Goal: Task Accomplishment & Management: Manage account settings

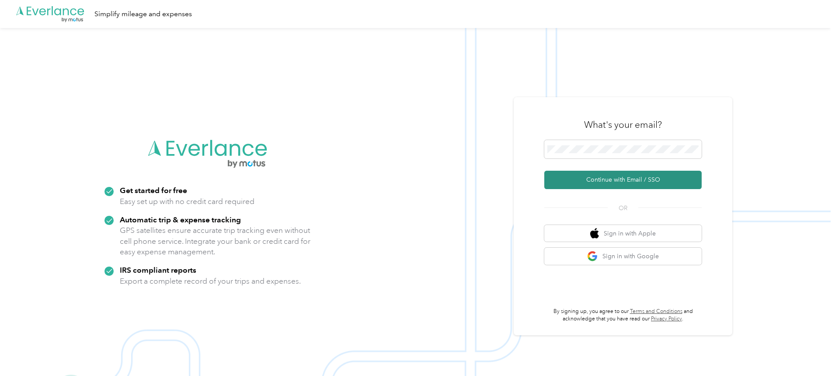
click at [626, 179] on button "Continue with Email / SSO" at bounding box center [622, 180] width 157 height 18
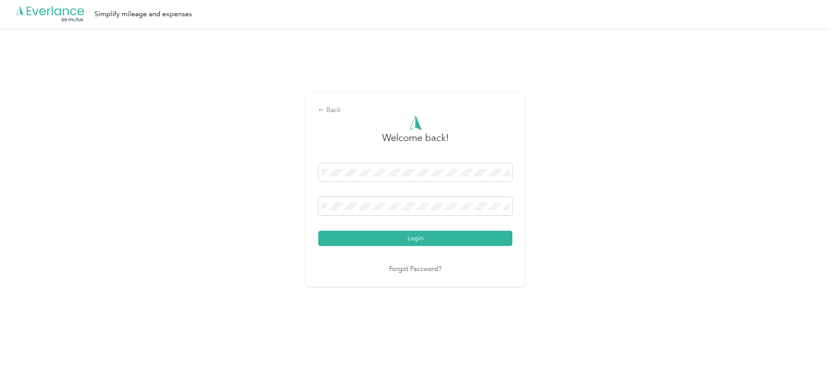
drag, startPoint x: 226, startPoint y: 246, endPoint x: 233, endPoint y: 245, distance: 6.3
click at [226, 246] on div "Back Welcome back! Login Forgot Password?" at bounding box center [415, 193] width 831 height 331
click at [388, 239] on button "Login" at bounding box center [415, 237] width 194 height 15
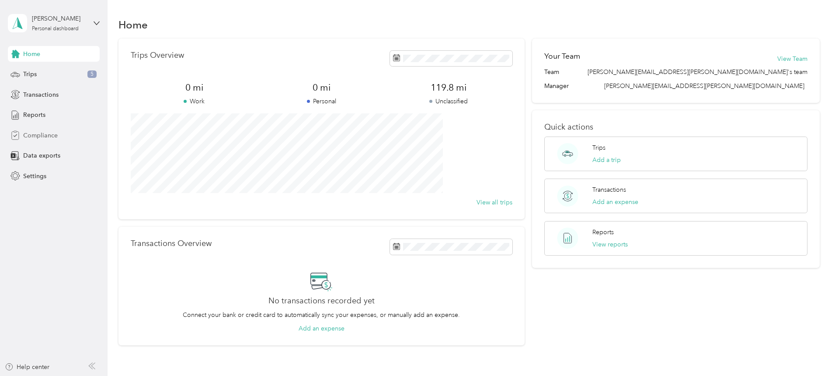
click at [54, 136] on span "Compliance" at bounding box center [40, 135] width 35 height 9
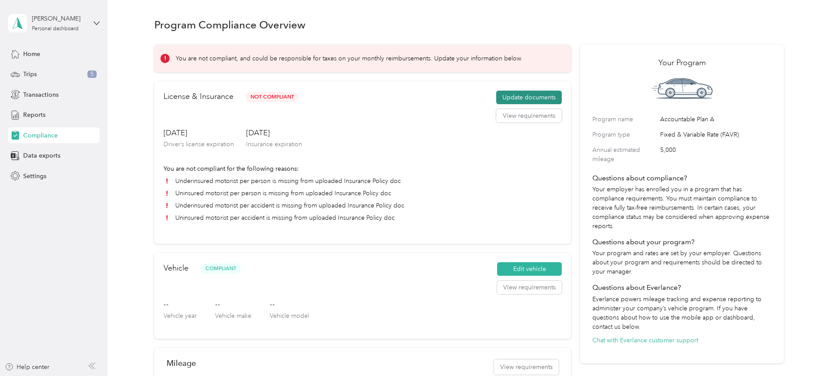
click at [505, 104] on button "Update documents" at bounding box center [529, 98] width 66 height 14
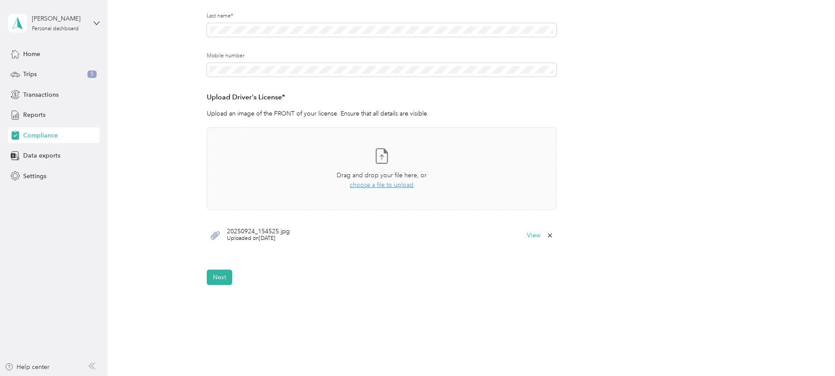
scroll to position [197, 0]
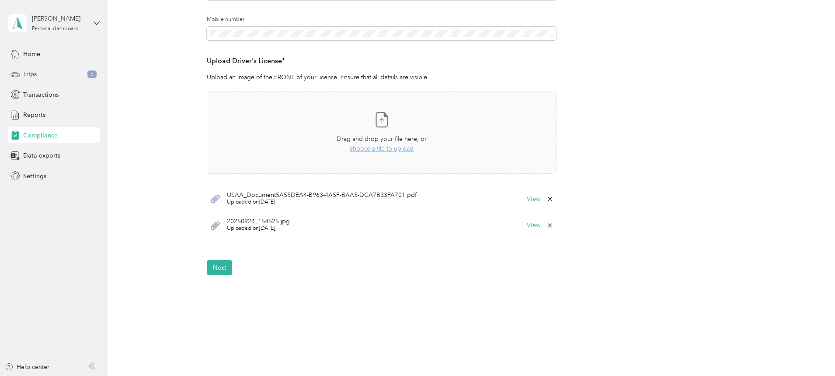
click at [548, 223] on icon at bounding box center [550, 225] width 7 height 7
click at [529, 230] on button "Yes" at bounding box center [527, 231] width 17 height 14
click at [219, 240] on button "Next" at bounding box center [219, 240] width 25 height 15
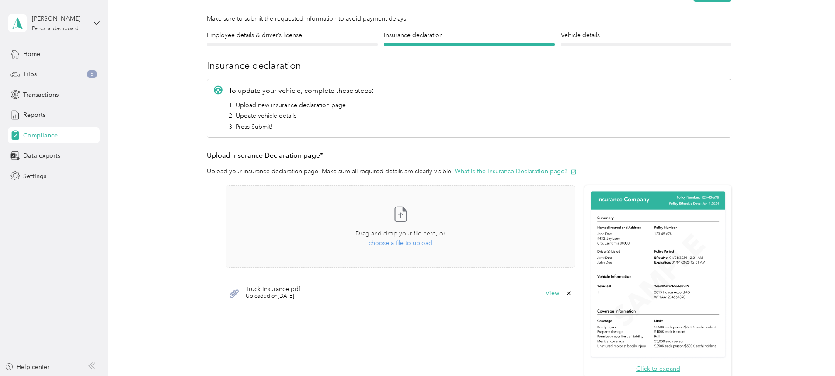
scroll to position [230, 0]
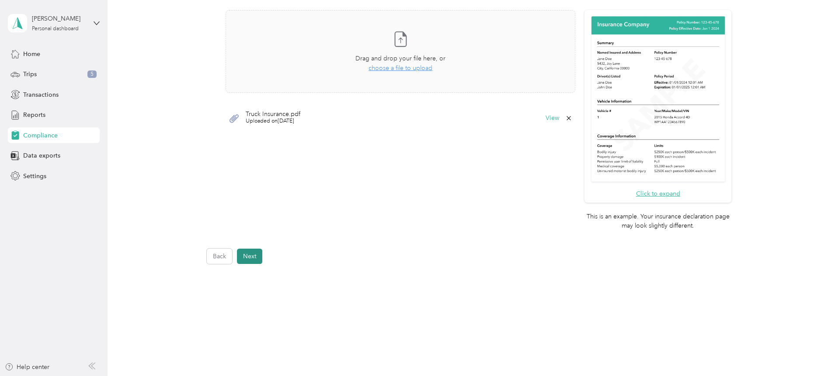
click at [249, 257] on button "Next" at bounding box center [249, 255] width 25 height 15
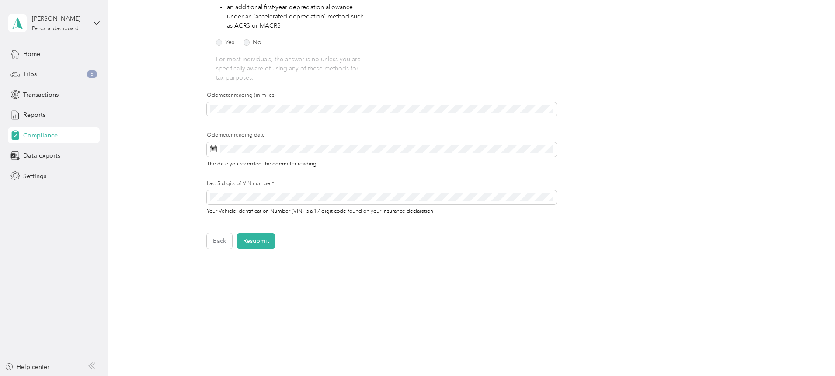
scroll to position [186, 0]
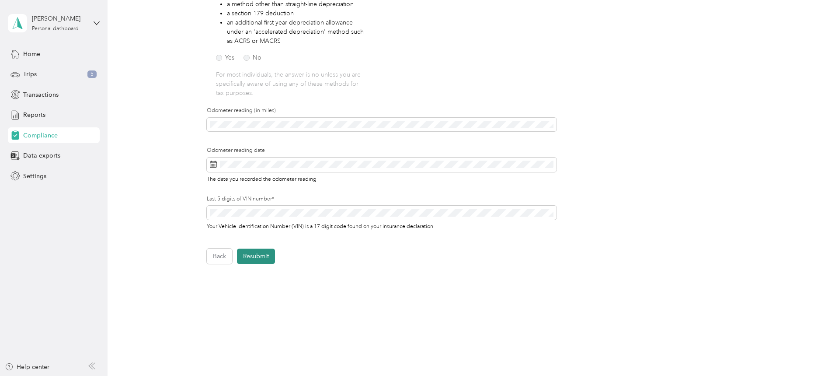
click at [261, 258] on button "Resubmit" at bounding box center [256, 255] width 38 height 15
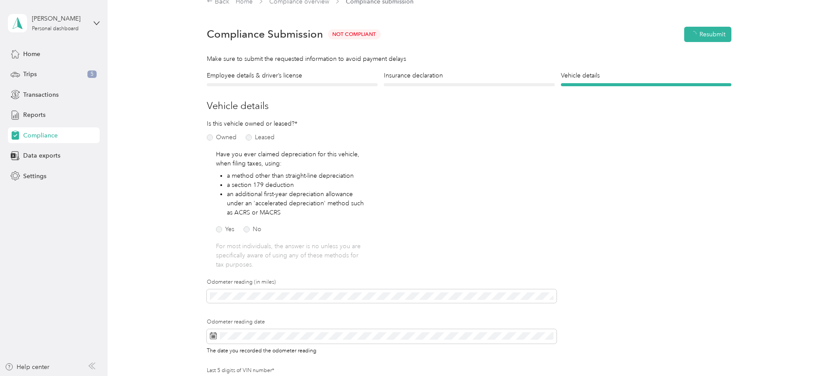
scroll to position [11, 0]
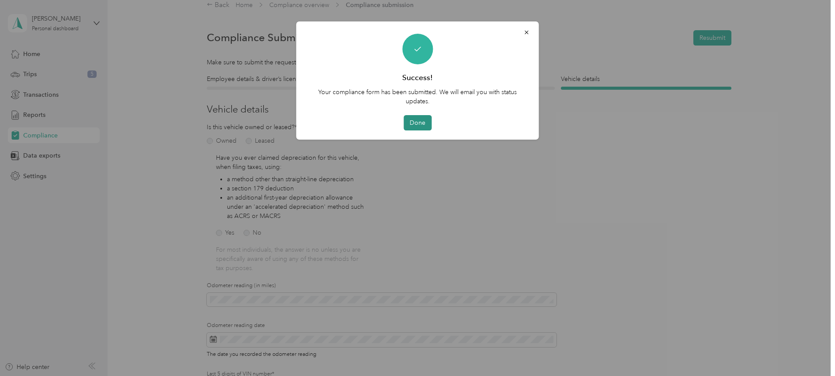
click at [416, 125] on button "Done" at bounding box center [418, 122] width 28 height 15
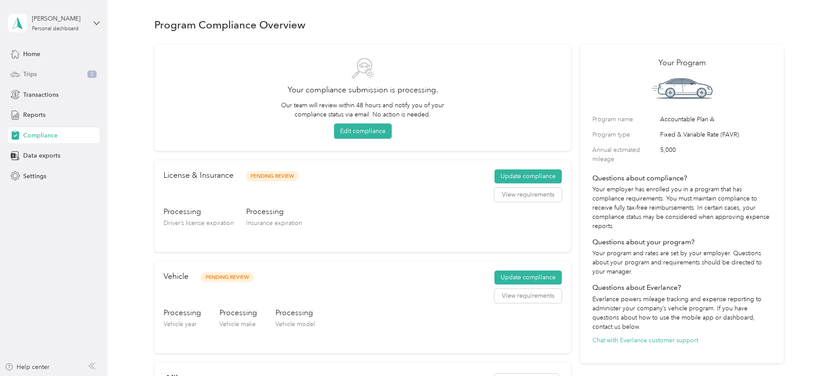
click at [34, 74] on span "Trips" at bounding box center [30, 74] width 14 height 9
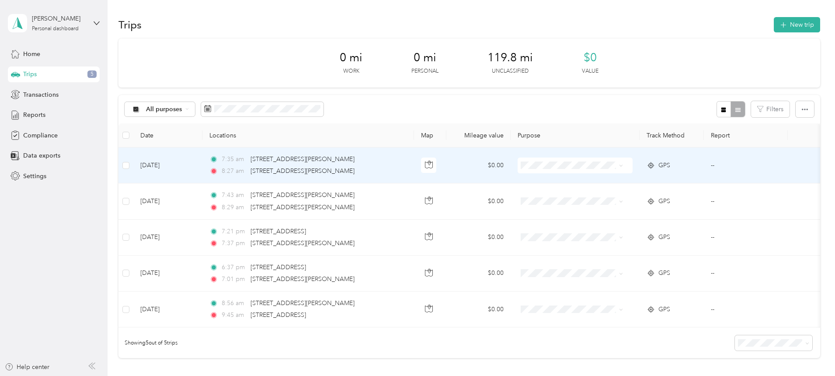
click at [742, 167] on td "--" at bounding box center [746, 165] width 84 height 36
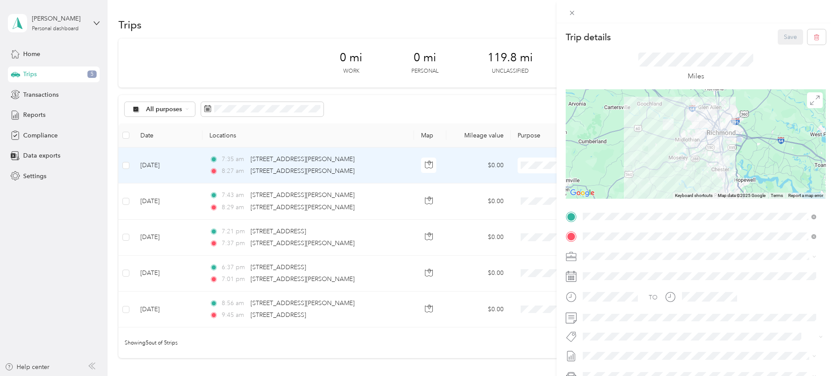
click at [687, 14] on div at bounding box center [696, 11] width 279 height 23
click at [813, 37] on button "button" at bounding box center [817, 36] width 18 height 15
click at [780, 49] on button "Yes" at bounding box center [784, 48] width 17 height 14
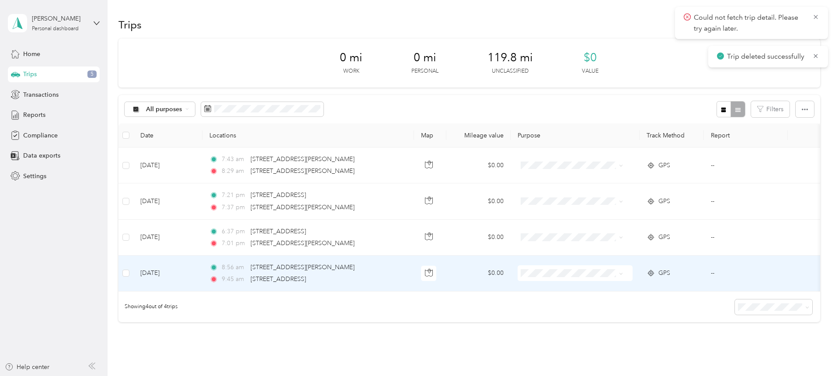
click at [741, 272] on td "--" at bounding box center [746, 273] width 84 height 36
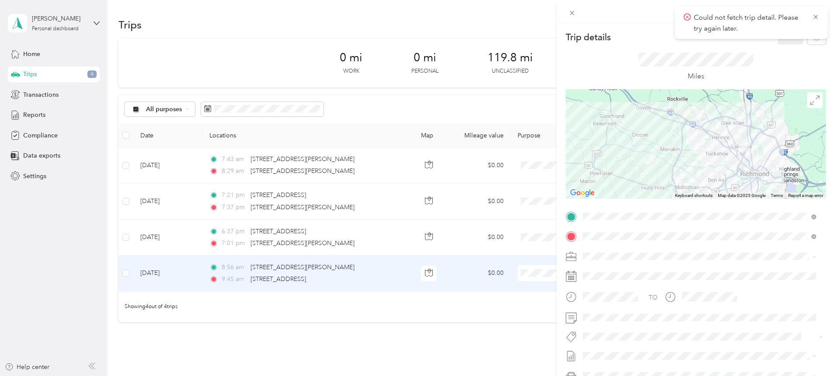
click at [643, 32] on div "Trip details Save" at bounding box center [696, 36] width 260 height 15
click at [816, 14] on icon at bounding box center [815, 17] width 7 height 8
click at [814, 38] on icon "button" at bounding box center [817, 37] width 6 height 6
click at [784, 48] on button "Yes" at bounding box center [784, 48] width 17 height 14
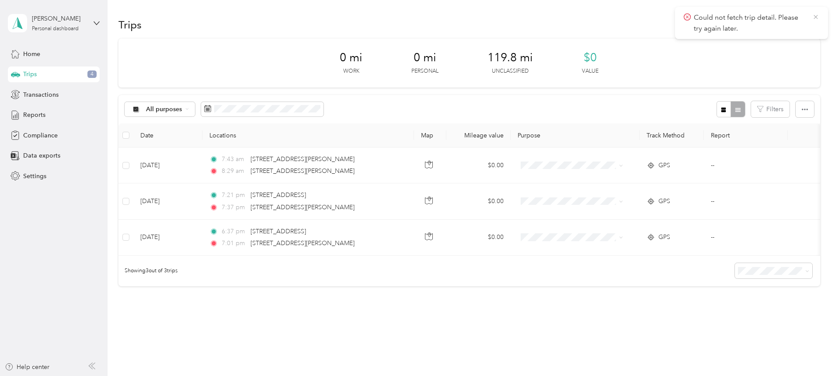
click at [815, 16] on icon at bounding box center [815, 17] width 7 height 8
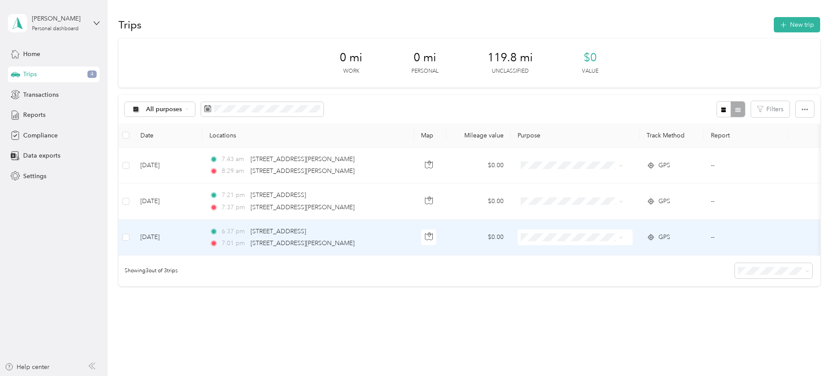
click at [743, 237] on td "--" at bounding box center [746, 237] width 84 height 36
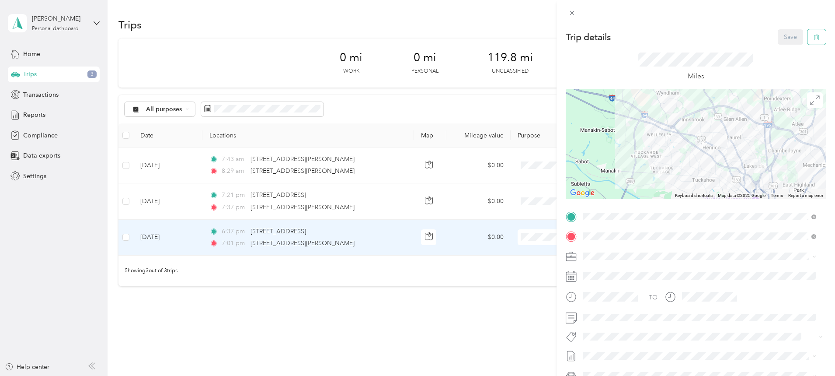
click at [814, 38] on icon "button" at bounding box center [817, 37] width 6 height 6
click at [778, 46] on button "Yes" at bounding box center [784, 48] width 17 height 14
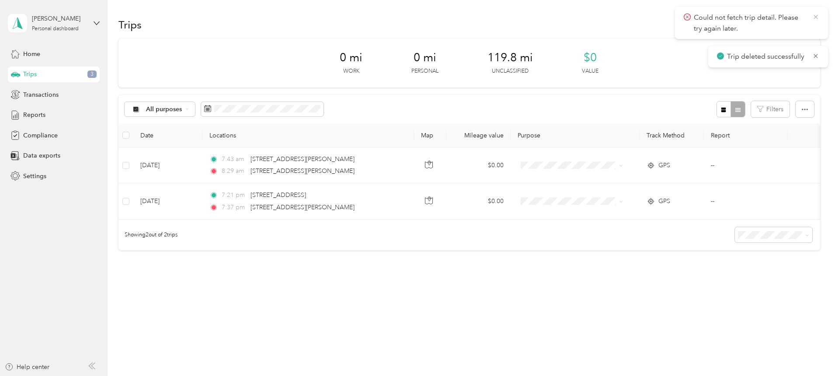
click at [812, 15] on icon at bounding box center [815, 17] width 7 height 8
click at [817, 15] on icon at bounding box center [815, 17] width 7 height 8
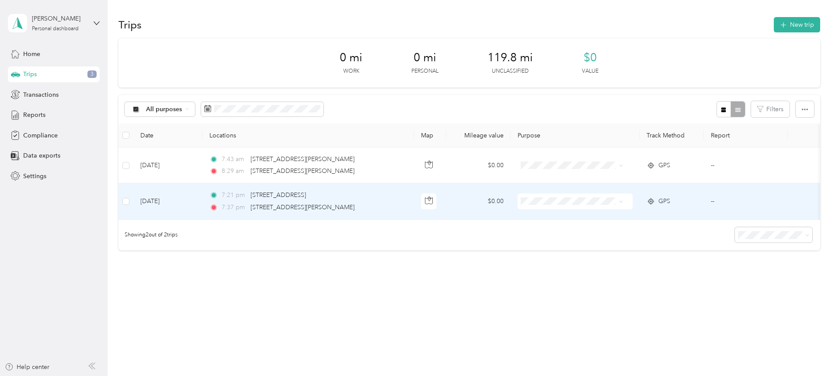
click at [742, 200] on td "--" at bounding box center [746, 201] width 84 height 36
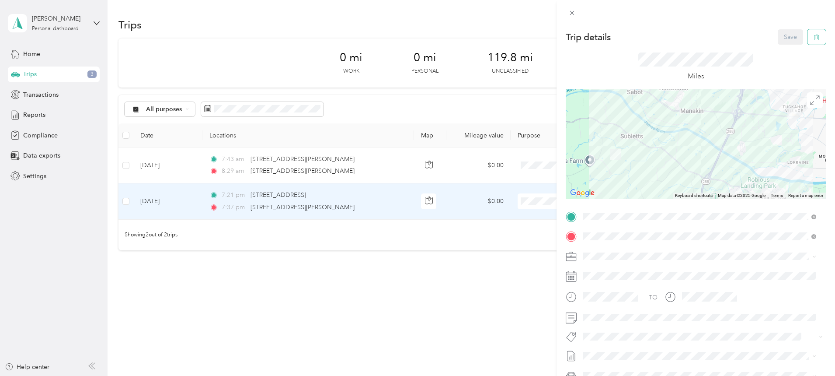
click at [814, 34] on icon "button" at bounding box center [817, 37] width 6 height 6
click at [784, 47] on button "Yes" at bounding box center [784, 48] width 17 height 14
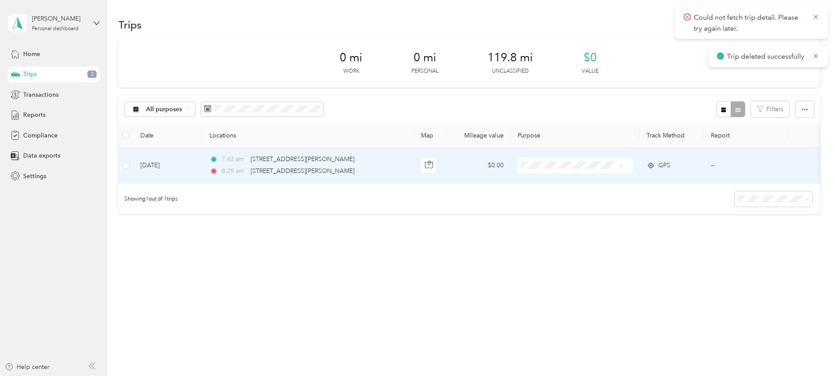
click at [744, 165] on td "--" at bounding box center [746, 165] width 84 height 36
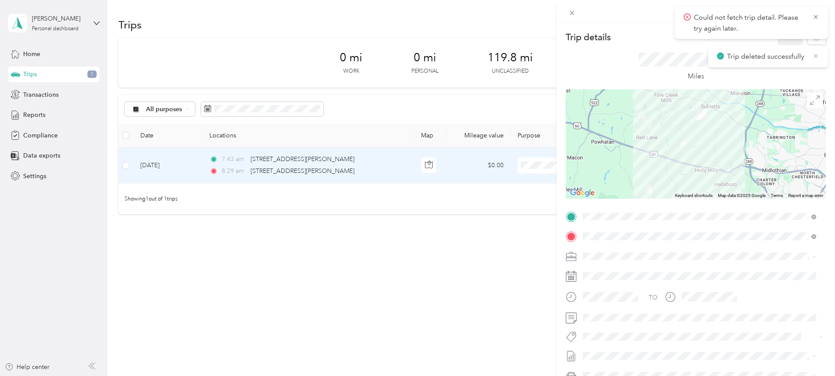
click at [817, 56] on icon at bounding box center [816, 56] width 4 height 4
click at [816, 15] on icon at bounding box center [815, 17] width 7 height 8
click at [814, 38] on icon "button" at bounding box center [817, 37] width 6 height 6
click at [786, 49] on button "Yes" at bounding box center [784, 48] width 17 height 14
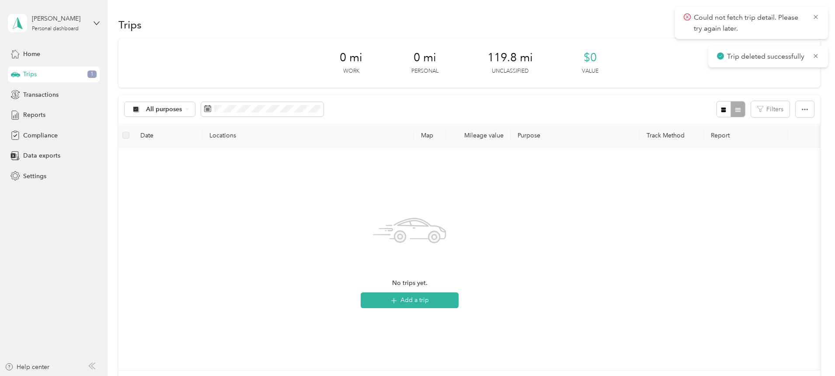
click at [579, 249] on div "No trips yet. Add a trip" at bounding box center [409, 258] width 569 height 208
click at [815, 15] on icon at bounding box center [815, 17] width 7 height 8
click at [793, 101] on div "0 mi Work 0 mi Personal 119.8 mi Unclassified $0 Value All purposes Filters Dat…" at bounding box center [469, 234] width 702 height 393
click at [774, 26] on button "New trip" at bounding box center [797, 24] width 46 height 15
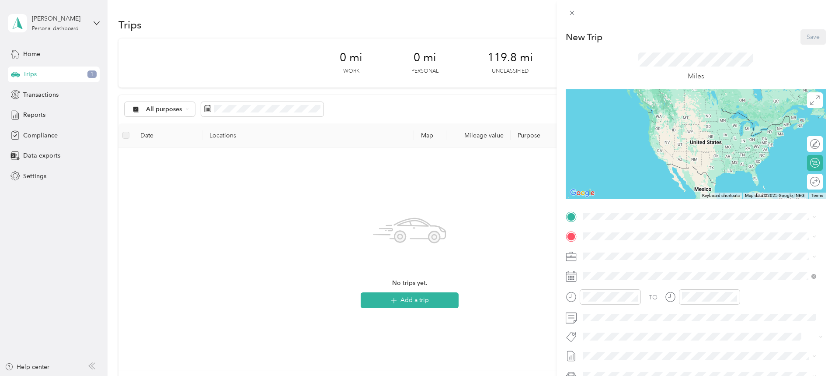
click at [460, 258] on div "New Trip Save This trip cannot be edited because it is either under review, app…" at bounding box center [417, 188] width 835 height 376
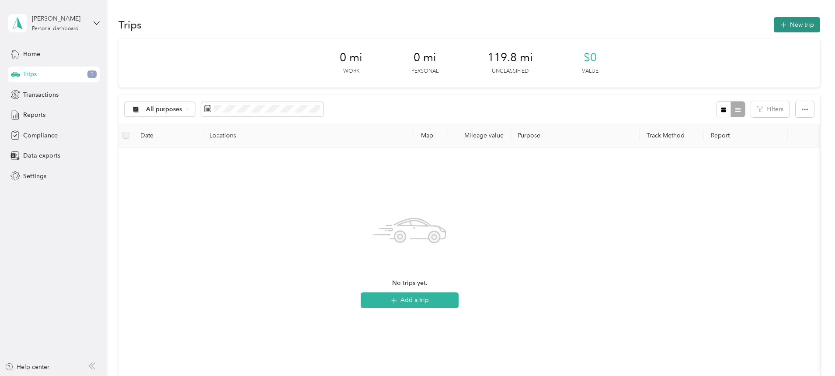
click at [774, 20] on button "New trip" at bounding box center [797, 24] width 46 height 15
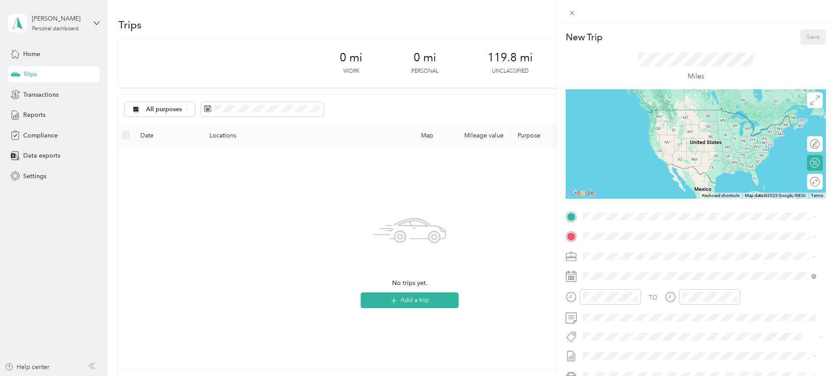
click at [229, 239] on div "New Trip Save This trip cannot be edited because it is either under review, app…" at bounding box center [417, 188] width 835 height 376
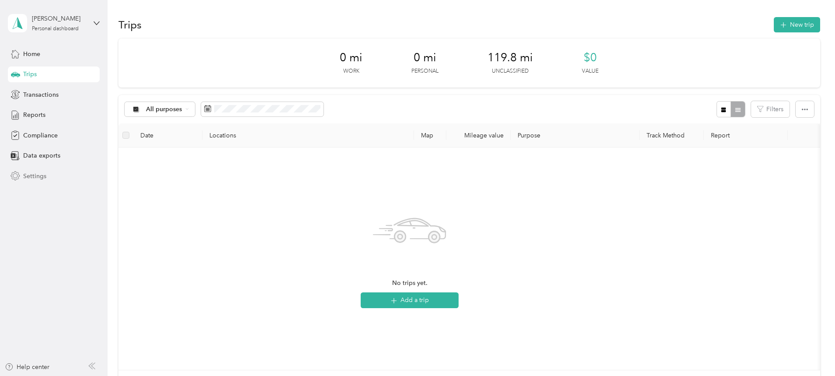
click at [31, 175] on span "Settings" at bounding box center [34, 175] width 23 height 9
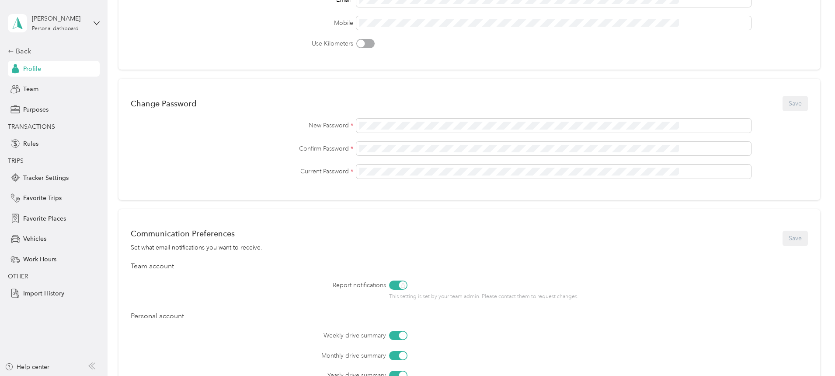
scroll to position [59, 0]
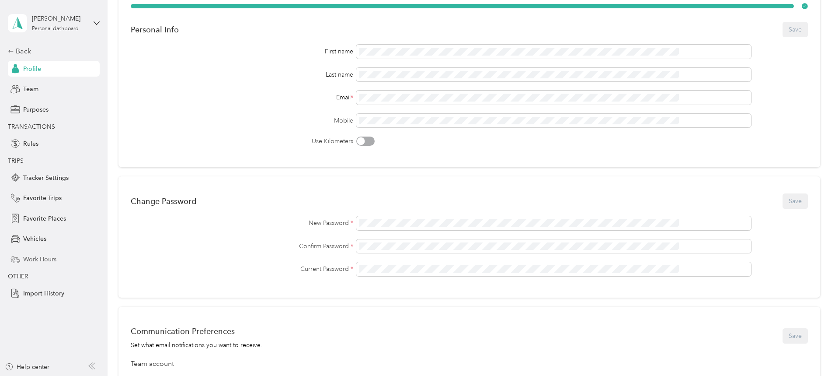
click at [36, 261] on span "Work Hours" at bounding box center [39, 258] width 33 height 9
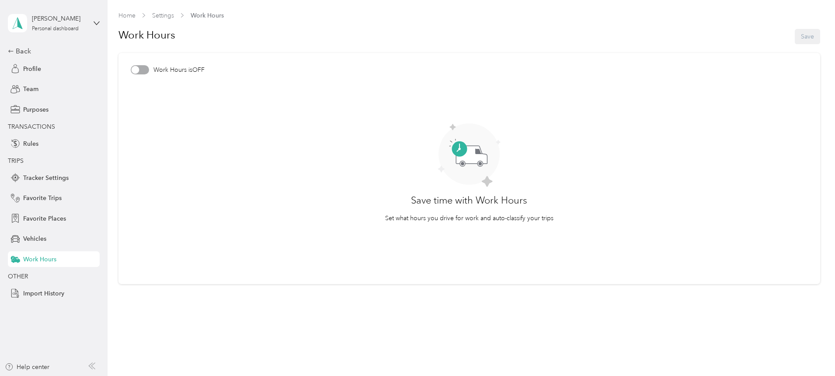
click at [136, 67] on div at bounding box center [135, 70] width 8 height 8
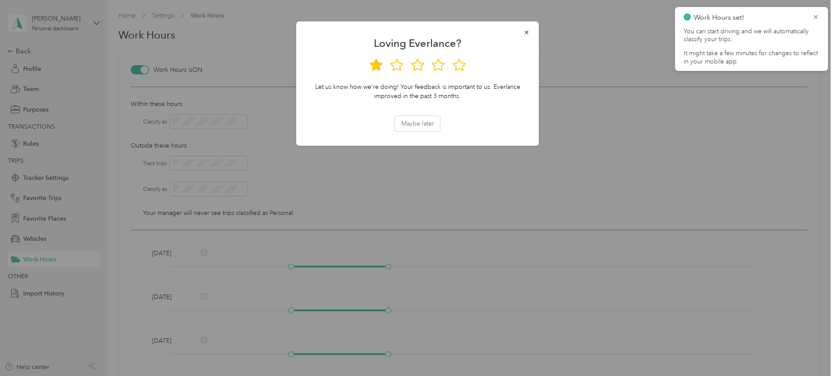
click at [375, 63] on icon at bounding box center [375, 65] width 13 height 12
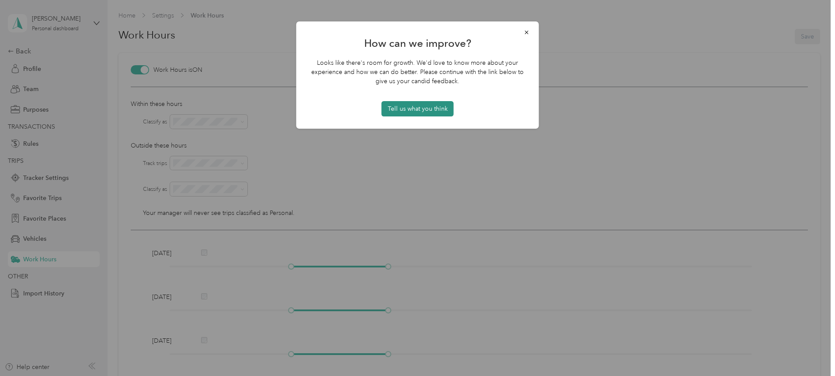
click at [413, 108] on button "Tell us what you think" at bounding box center [418, 108] width 72 height 15
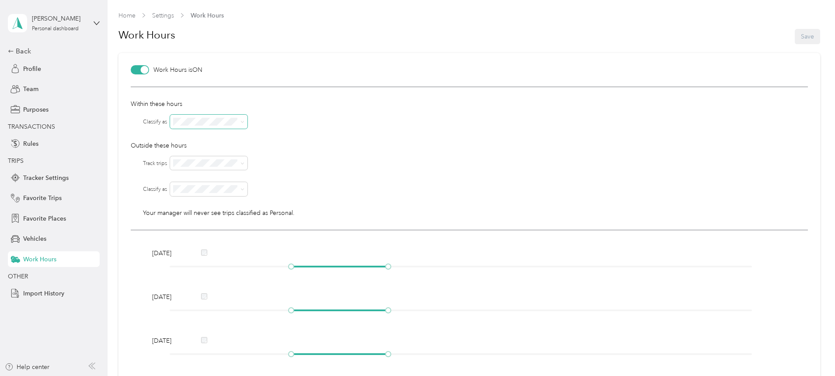
click at [244, 123] on icon at bounding box center [242, 122] width 4 height 4
click at [313, 145] on p "Outside these hours" at bounding box center [469, 145] width 677 height 9
click at [243, 164] on icon at bounding box center [242, 163] width 3 height 2
click at [185, 195] on div "No" at bounding box center [209, 193] width 65 height 9
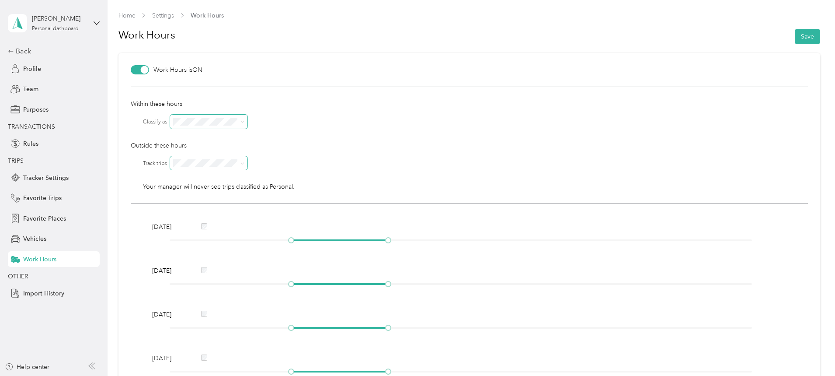
click at [372, 142] on p "Outside these hours" at bounding box center [469, 145] width 677 height 9
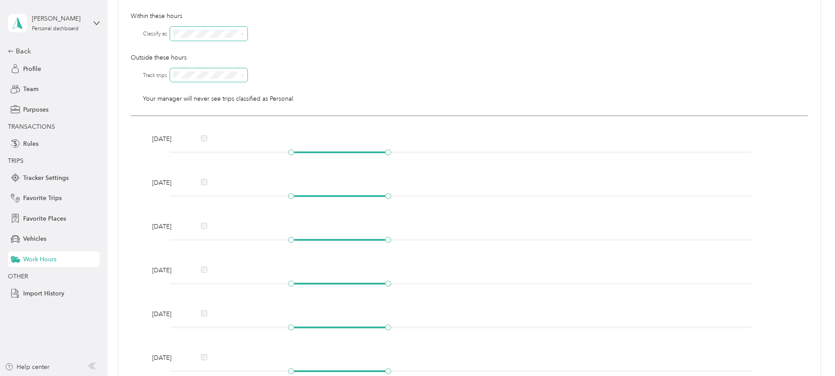
scroll to position [87, 0]
click at [291, 153] on div at bounding box center [291, 152] width 4 height 4
click at [386, 152] on div at bounding box center [388, 152] width 4 height 4
drag, startPoint x: 386, startPoint y: 152, endPoint x: 582, endPoint y: 157, distance: 196.4
click at [582, 157] on div "[DATE]" at bounding box center [469, 147] width 641 height 25
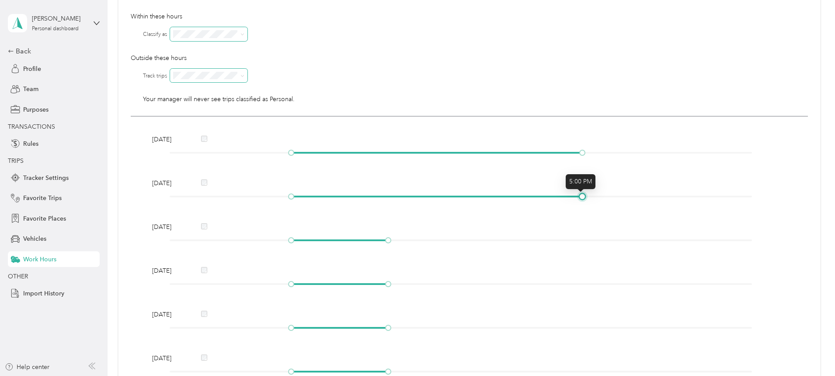
drag, startPoint x: 386, startPoint y: 195, endPoint x: 581, endPoint y: 202, distance: 194.7
click at [581, 202] on div "[DATE]" at bounding box center [469, 190] width 641 height 25
drag, startPoint x: 387, startPoint y: 238, endPoint x: 585, endPoint y: 237, distance: 198.5
click at [585, 237] on div at bounding box center [461, 239] width 583 height 5
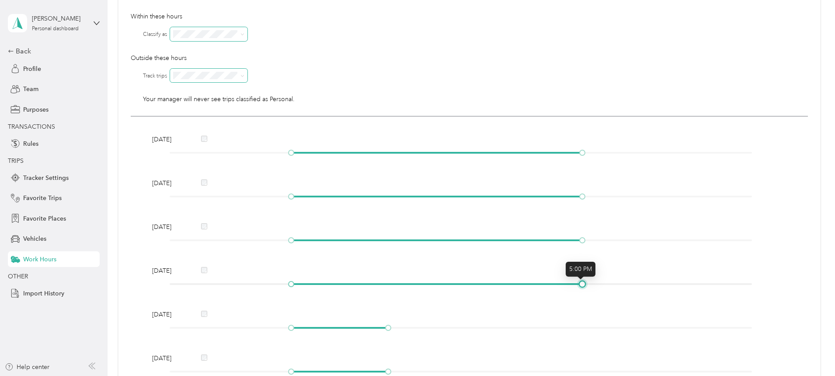
drag, startPoint x: 386, startPoint y: 285, endPoint x: 582, endPoint y: 284, distance: 195.4
click at [582, 284] on div at bounding box center [582, 284] width 4 height 4
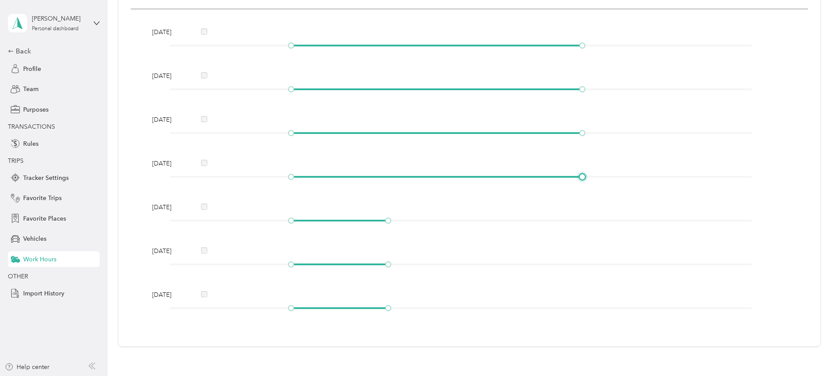
scroll to position [219, 0]
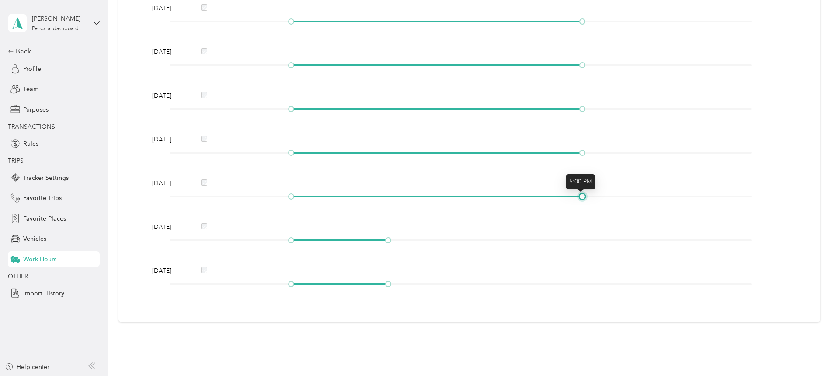
drag, startPoint x: 389, startPoint y: 198, endPoint x: 587, endPoint y: 200, distance: 198.1
click at [587, 200] on div "[DATE]" at bounding box center [469, 190] width 641 height 25
drag, startPoint x: 387, startPoint y: 239, endPoint x: 590, endPoint y: 243, distance: 202.9
click at [592, 242] on div at bounding box center [594, 240] width 4 height 4
drag, startPoint x: 592, startPoint y: 240, endPoint x: 585, endPoint y: 240, distance: 7.4
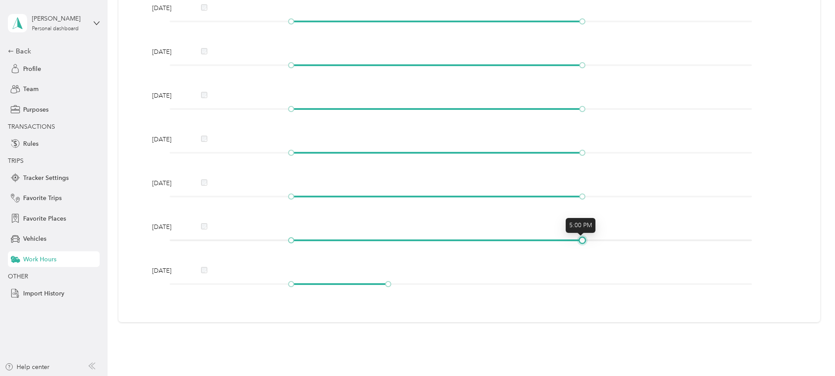
click at [585, 240] on div at bounding box center [461, 239] width 583 height 5
click at [536, 267] on div "[DATE]" at bounding box center [469, 270] width 641 height 9
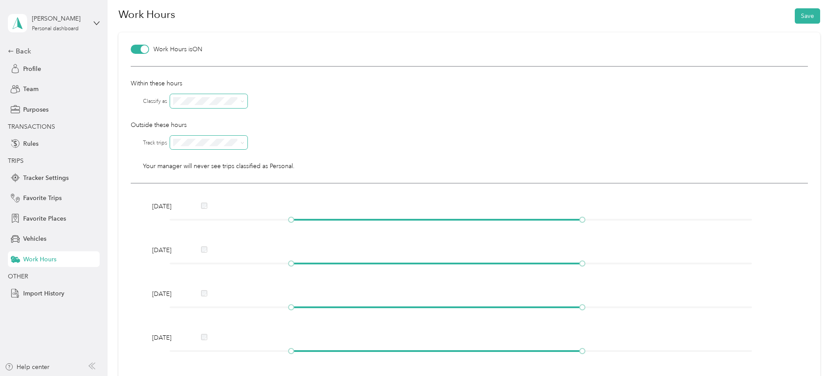
scroll to position [0, 0]
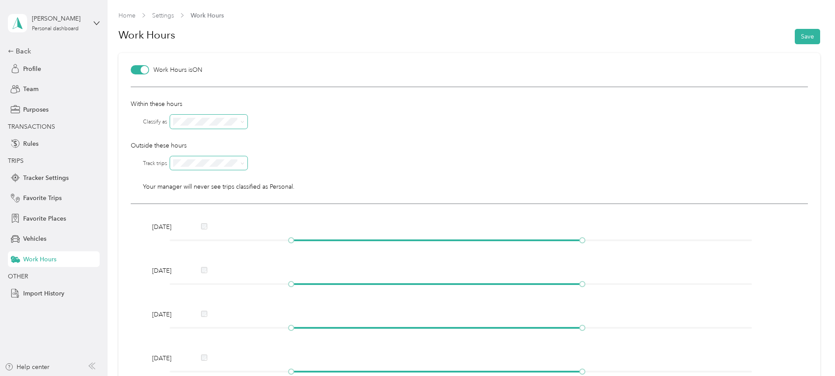
click at [326, 132] on div "Within these hours Classify as Outside these hours Track trips Classify as Your…" at bounding box center [469, 145] width 677 height 117
click at [804, 36] on button "Save" at bounding box center [807, 36] width 25 height 15
click at [404, 143] on p "Outside these hours" at bounding box center [469, 145] width 677 height 9
click at [56, 178] on span "Tracker Settings" at bounding box center [45, 177] width 45 height 9
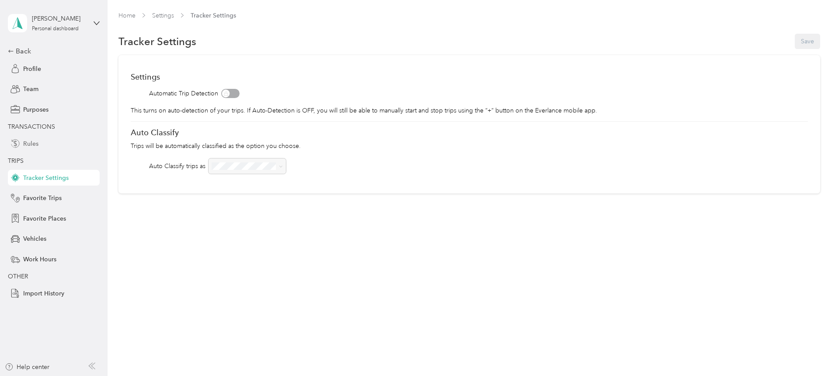
click at [28, 143] on span "Rules" at bounding box center [30, 143] width 15 height 9
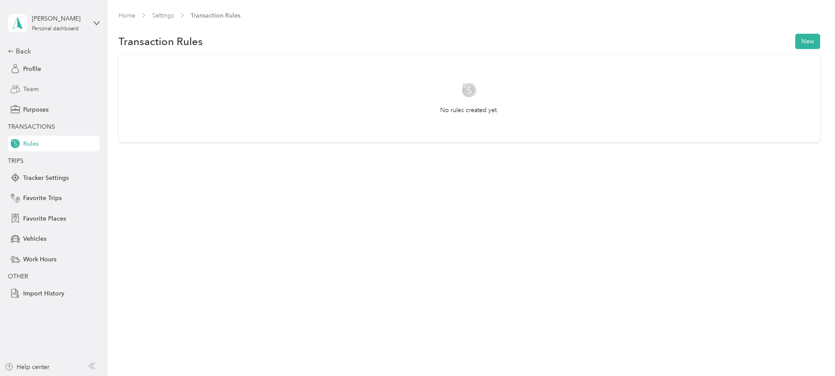
click at [28, 87] on span "Team" at bounding box center [30, 88] width 15 height 9
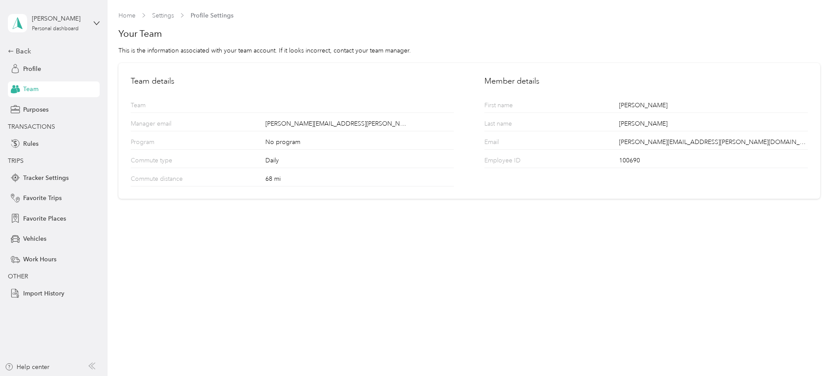
click at [216, 283] on div "Home Settings Profile Settings Your Team This is the information associated wit…" at bounding box center [469, 188] width 723 height 376
click at [237, 262] on div "Home Settings Profile Settings Your Team This is the information associated wit…" at bounding box center [469, 188] width 723 height 376
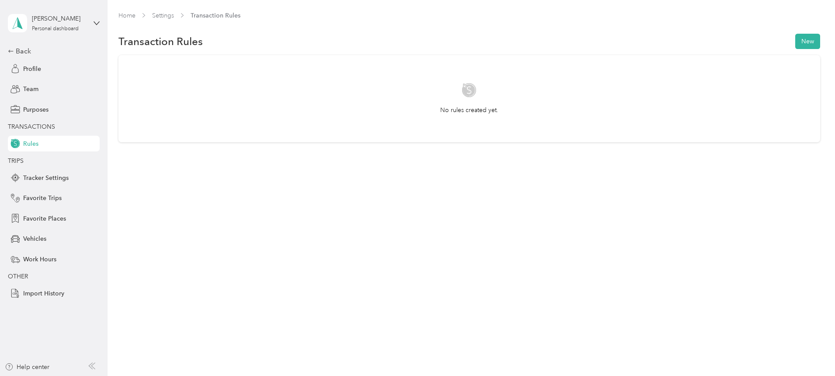
click at [290, 230] on div "Home Settings Transaction Rules Transaction Rules New No rules created yet." at bounding box center [469, 188] width 723 height 376
